Goal: Transaction & Acquisition: Purchase product/service

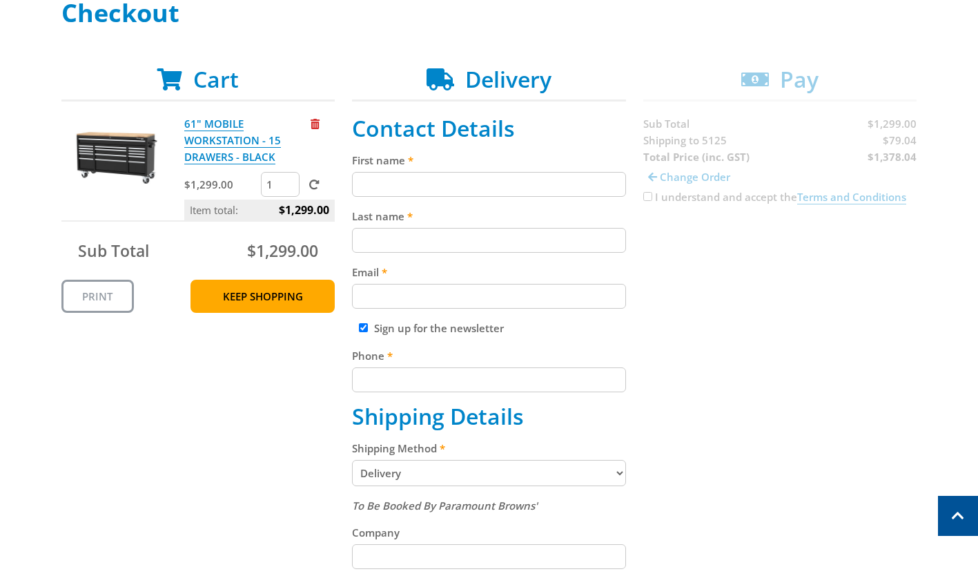
scroll to position [213, 0]
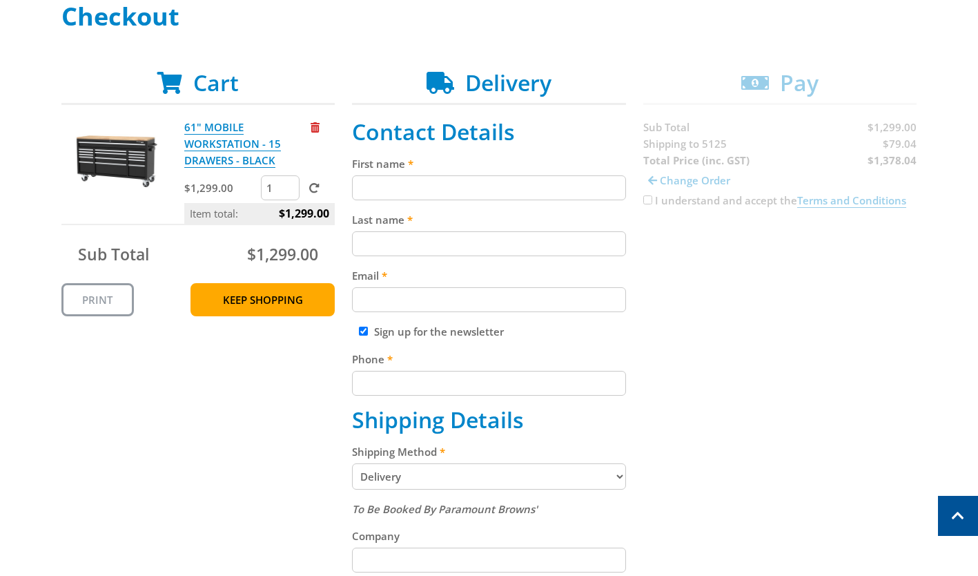
click at [457, 182] on input "First name" at bounding box center [489, 187] width 274 height 25
type input "Shannon"
type input "Slater"
type input "sslater@live.com.au"
type input "0422616724"
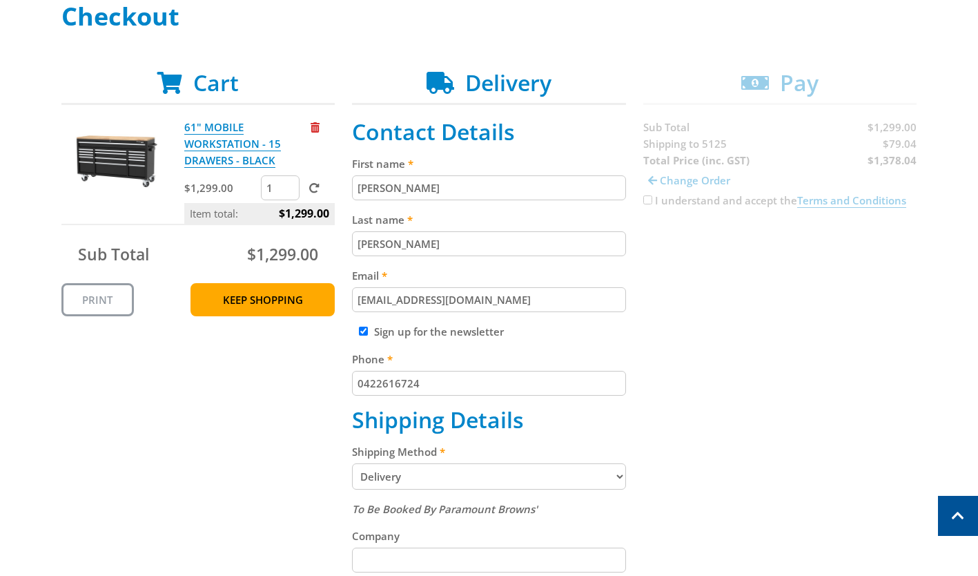
type input "7 Staunton Road"
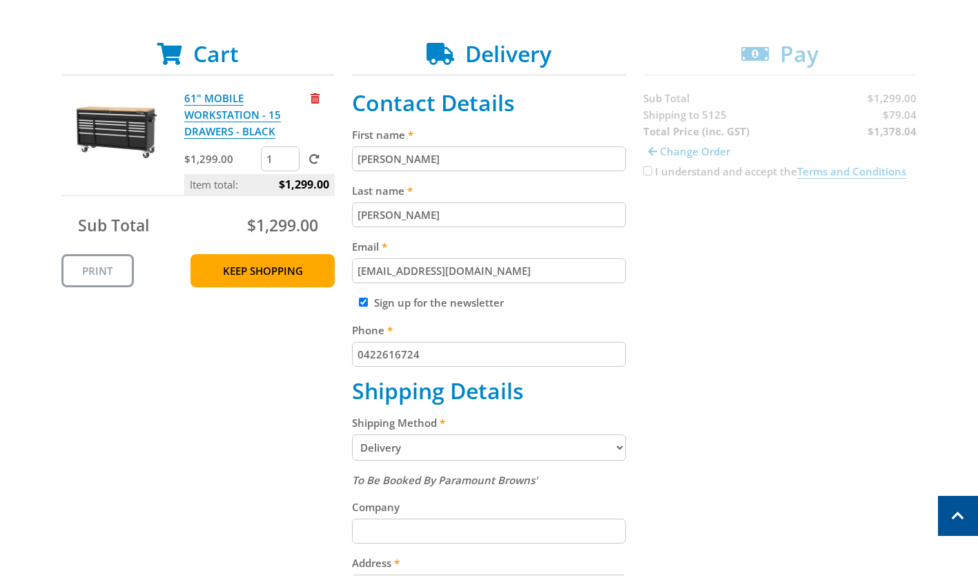
scroll to position [275, 0]
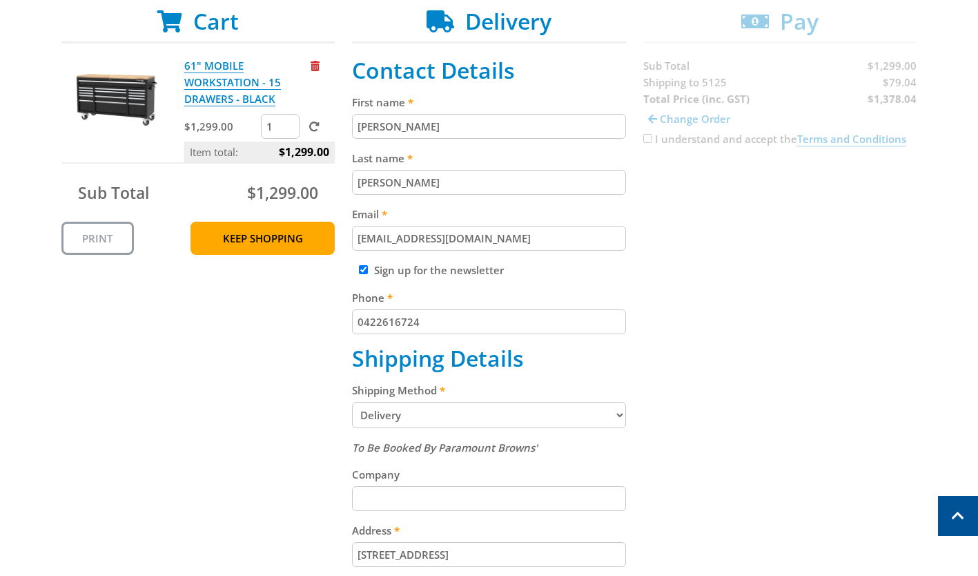
click at [491, 276] on label "Sign up for the newsletter" at bounding box center [439, 270] width 130 height 14
click at [368, 274] on input "Sign up for the newsletter" at bounding box center [363, 269] width 9 height 9
checkbox input "false"
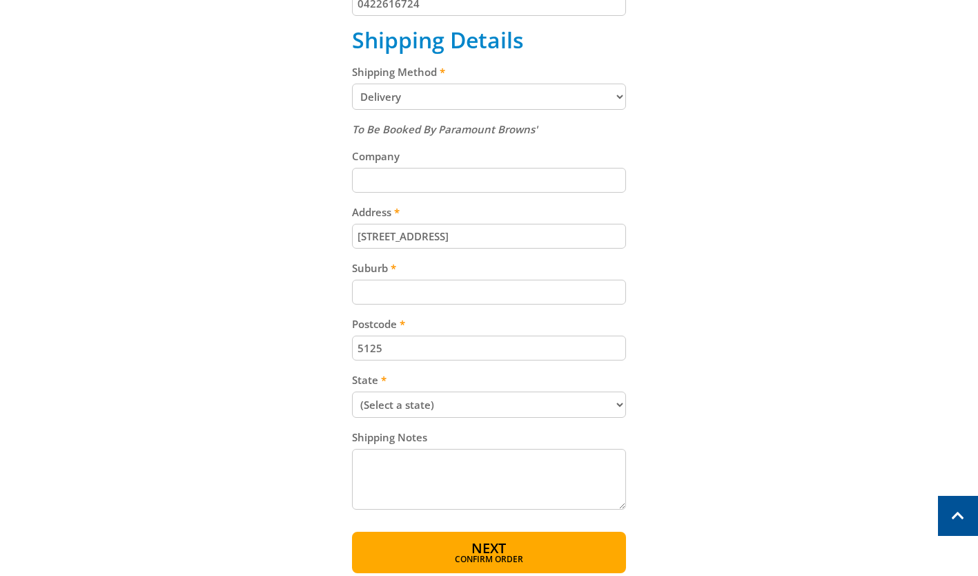
scroll to position [595, 0]
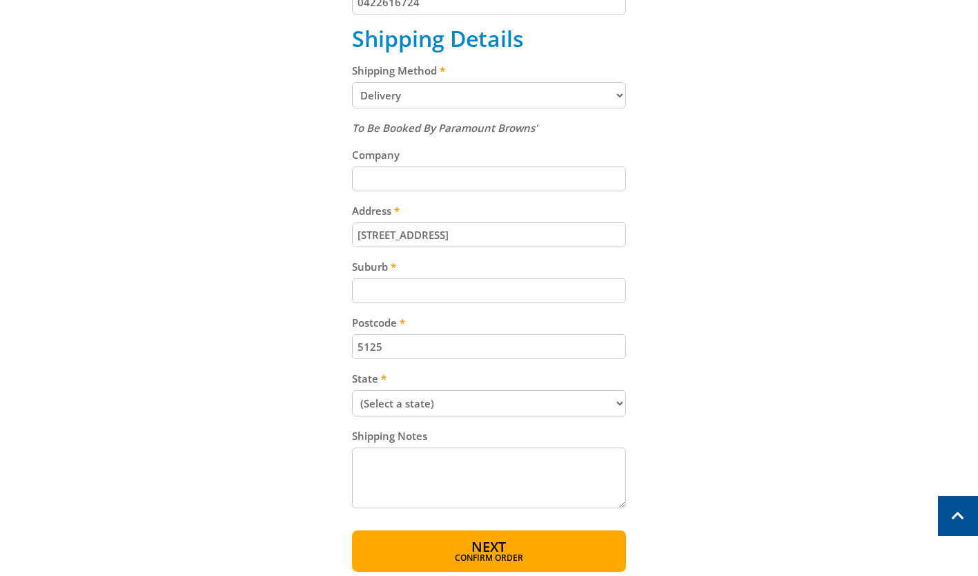
click at [592, 289] on input "Suburb" at bounding box center [489, 290] width 274 height 25
type input "Golden Grove"
type input "9yc"
select select "SA"
drag, startPoint x: 381, startPoint y: 187, endPoint x: 349, endPoint y: 181, distance: 32.4
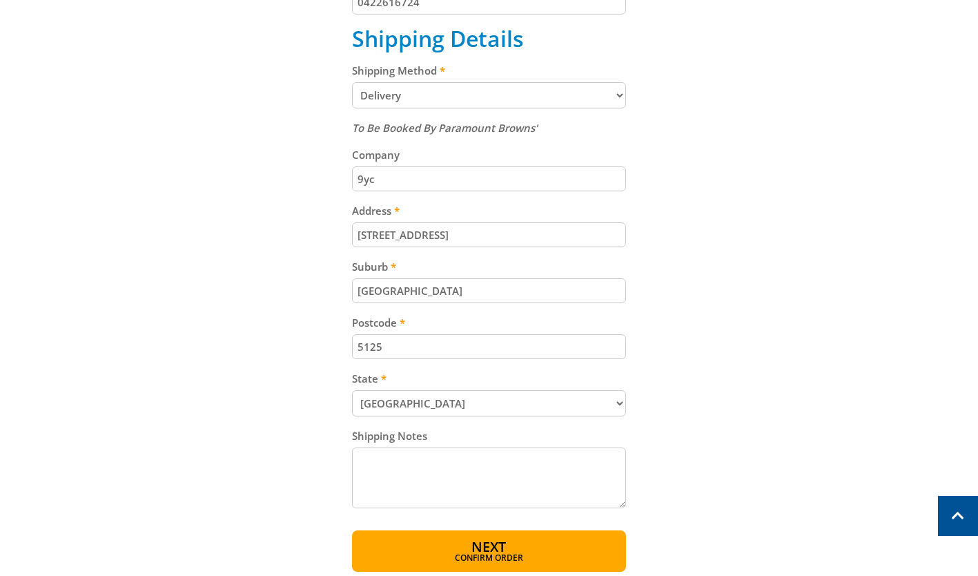
click at [349, 181] on div "Cart 61" MOBILE WORKSTATION - 15 DRAWERS - BLACK $1,299.00 1 Item total: $1,299…" at bounding box center [489, 130] width 856 height 883
click at [547, 243] on input "7 Staunton Road" at bounding box center [489, 234] width 274 height 25
type input "7"
type input "7 Staunton Rd"
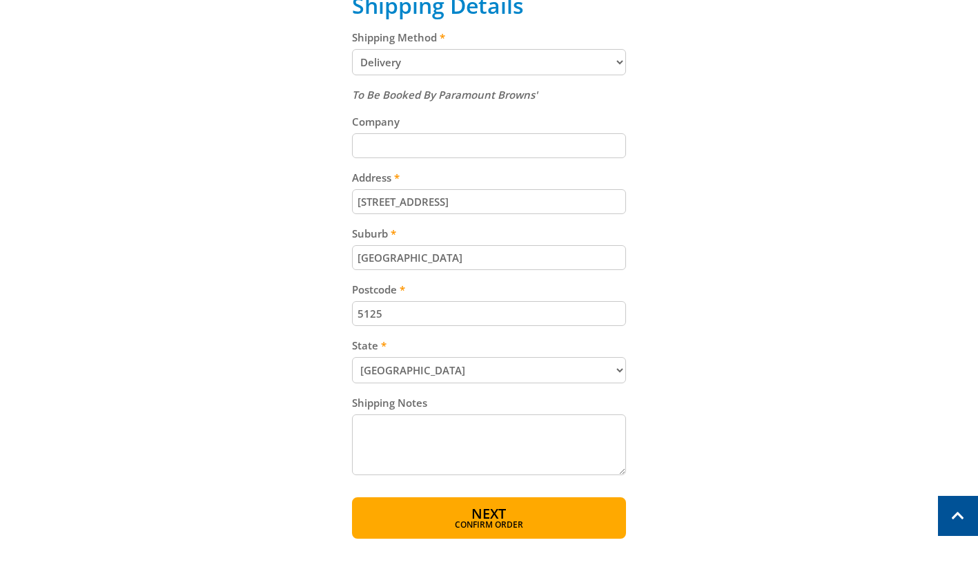
scroll to position [630, 0]
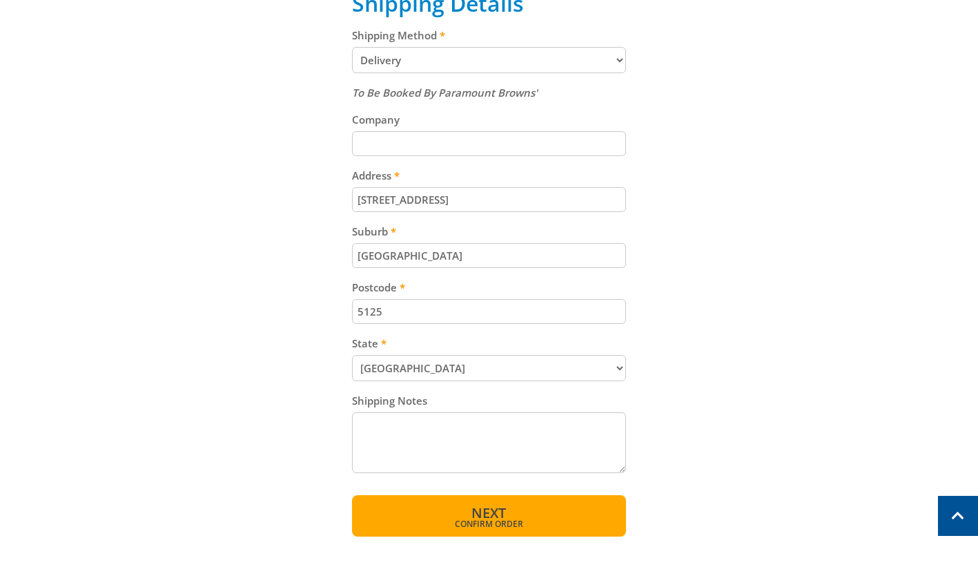
click at [527, 523] on button "Next Confirm order" at bounding box center [489, 515] width 274 height 41
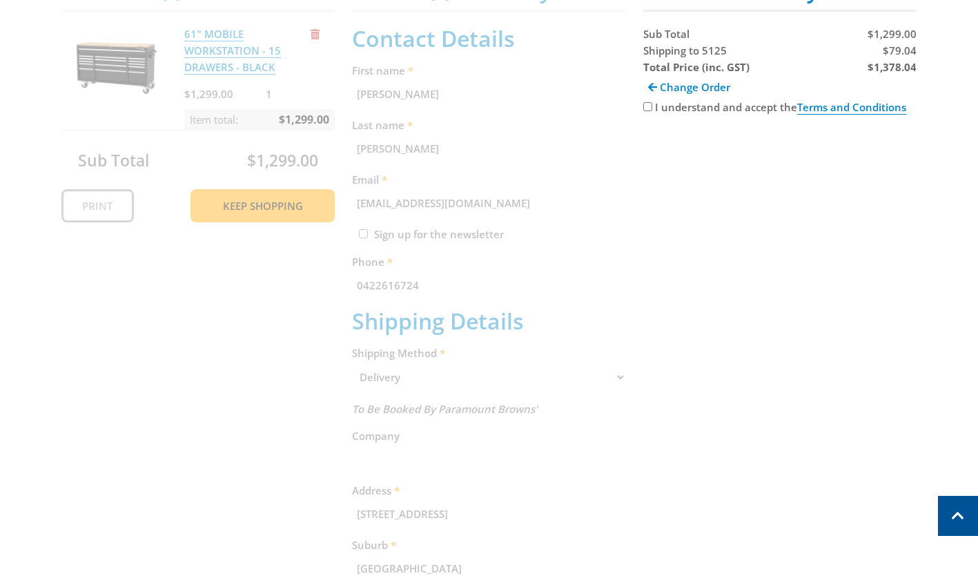
scroll to position [283, 0]
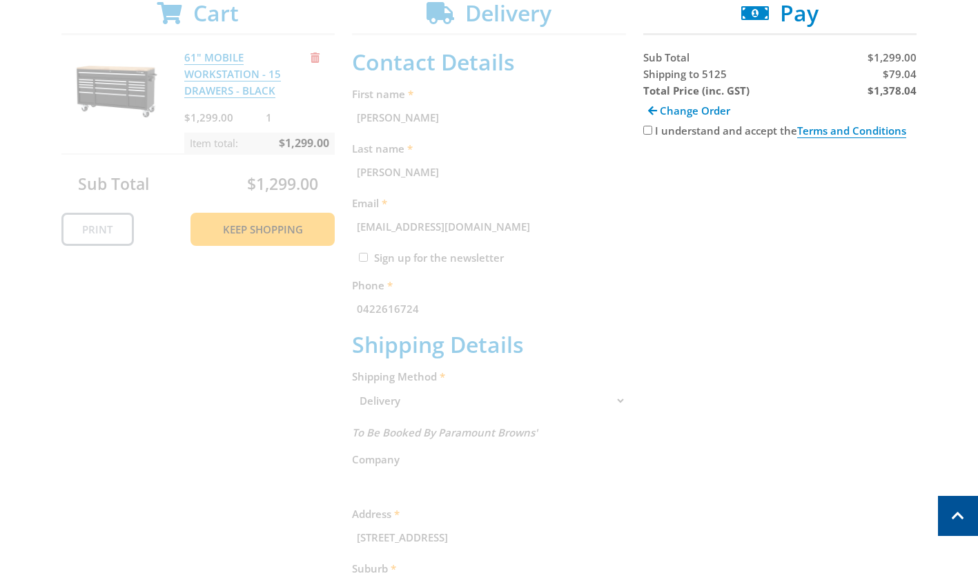
click at [650, 131] on input "I understand and accept the Terms and Conditions" at bounding box center [648, 130] width 9 height 9
checkbox input "true"
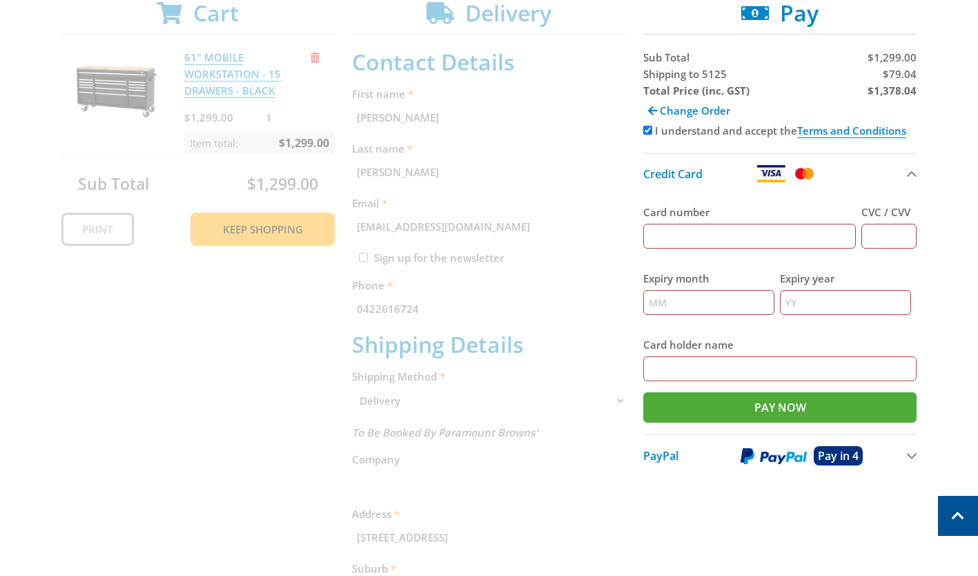
click at [746, 239] on input "Card number" at bounding box center [750, 236] width 213 height 25
type input "4072201024287889"
type input "680"
type input "01"
type input "2027"
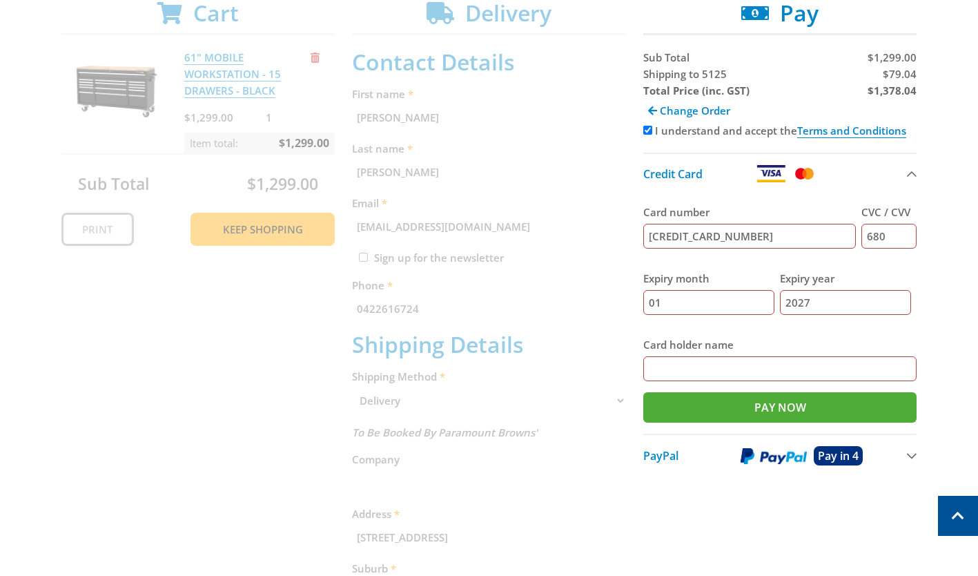
type input "shannon slater"
click at [778, 411] on input "Pay Now" at bounding box center [781, 407] width 274 height 30
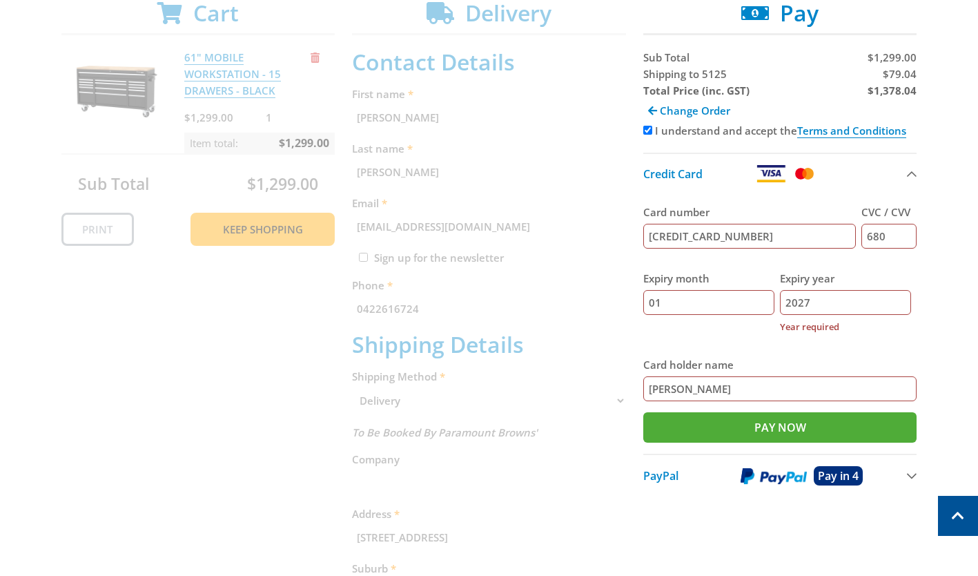
drag, startPoint x: 839, startPoint y: 296, endPoint x: 802, endPoint y: 297, distance: 36.6
click at [802, 297] on input "2027" at bounding box center [845, 302] width 131 height 25
click at [791, 433] on input "Pay Now" at bounding box center [781, 427] width 274 height 30
drag, startPoint x: 829, startPoint y: 302, endPoint x: 829, endPoint y: 294, distance: 7.6
click at [829, 294] on input "2027" at bounding box center [845, 302] width 131 height 25
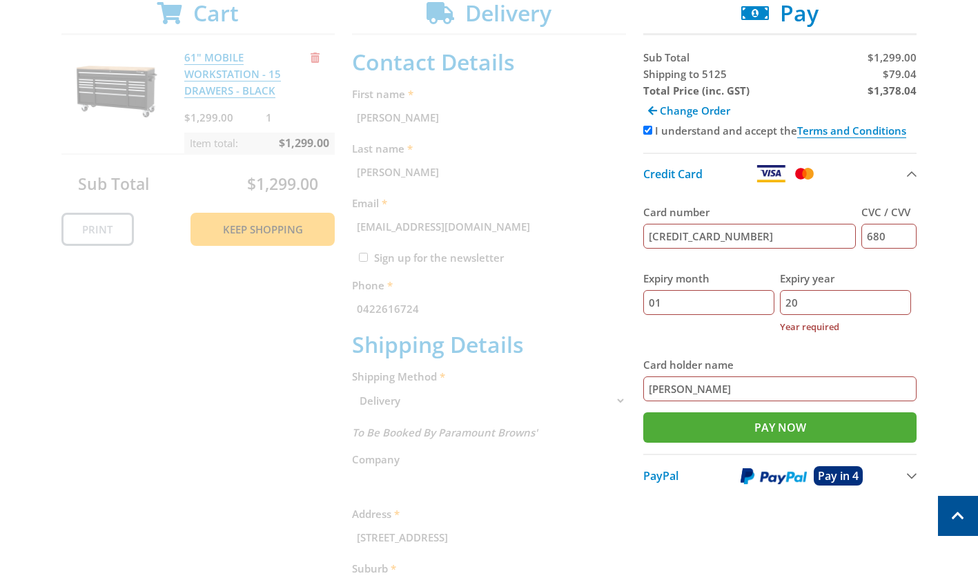
type input "2"
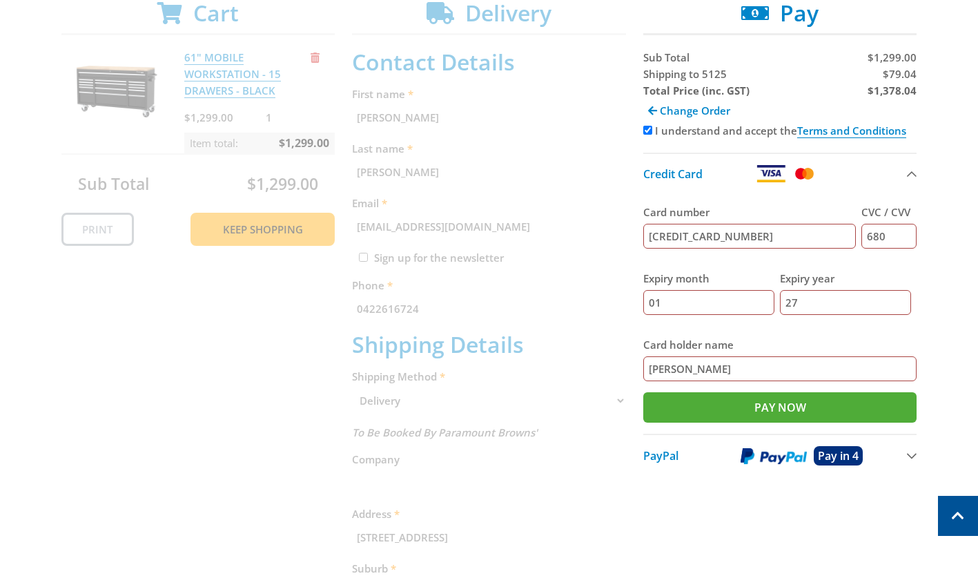
type input "27"
click at [704, 342] on label "Card holder name" at bounding box center [781, 344] width 274 height 17
click at [704, 356] on input "shannon slater" at bounding box center [781, 368] width 274 height 25
click at [713, 402] on input "Pay Now" at bounding box center [781, 407] width 274 height 30
type input "Paying..."
